Goal: Task Accomplishment & Management: Complete application form

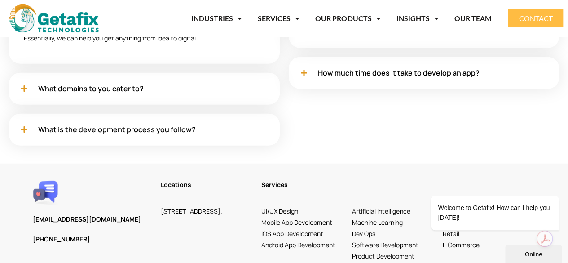
scroll to position [2774, 0]
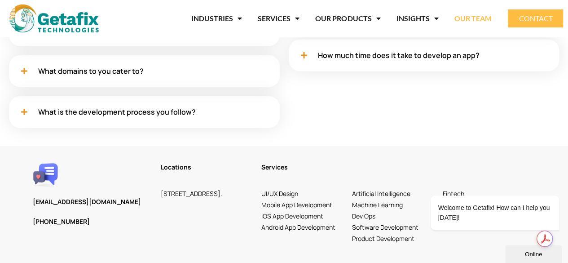
click at [475, 19] on link "OUR TEAM" at bounding box center [472, 18] width 37 height 21
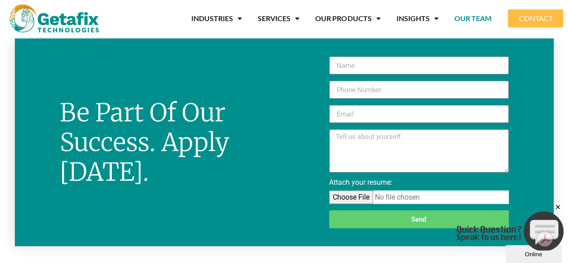
scroll to position [900, 0]
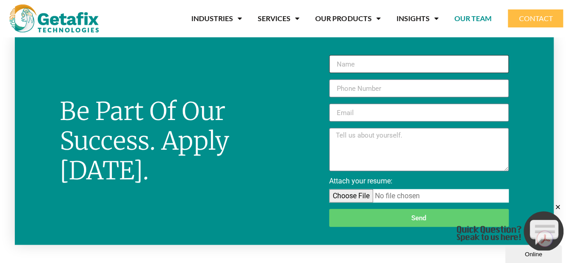
click at [374, 55] on input "New Form" at bounding box center [419, 64] width 180 height 18
type input "[PERSON_NAME] B"
type input "[EMAIL_ADDRESS][DOMAIN_NAME]"
click at [363, 89] on input "New Form" at bounding box center [419, 89] width 180 height 18
click at [340, 89] on input "08056992882" at bounding box center [419, 89] width 180 height 18
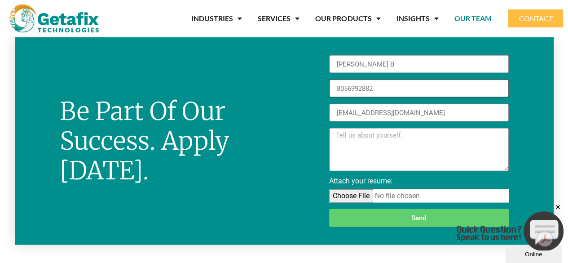
type input "8056992882"
click at [362, 136] on textarea "New Form" at bounding box center [419, 149] width 180 height 43
click at [372, 131] on textarea "New Form" at bounding box center [419, 149] width 180 height 43
paste textarea "I'm a Salesforce Developer with 2+ years of experience in Apex, LWC, and system…"
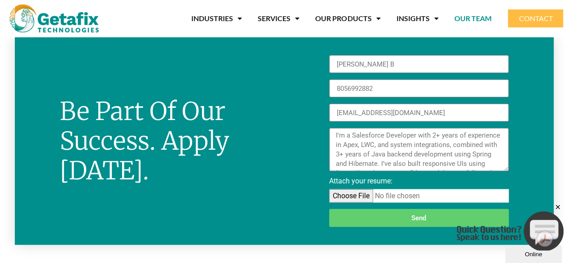
scroll to position [120, 0]
type textarea "I'm a Salesforce Developer with 2+ years of experience in Apex, LWC, and system…"
click at [350, 192] on input "Attach your resume:" at bounding box center [419, 195] width 180 height 13
type input "C:\fakepath\PravinKumar_Resume_5_years_software_developer.pdf"
click at [411, 213] on button "Send" at bounding box center [419, 218] width 180 height 18
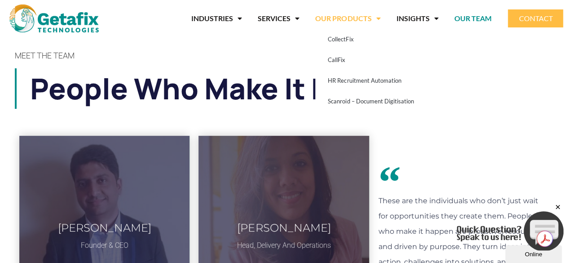
click at [345, 17] on link "OUR PRODUCTS" at bounding box center [347, 18] width 65 height 21
